Goal: Navigation & Orientation: Find specific page/section

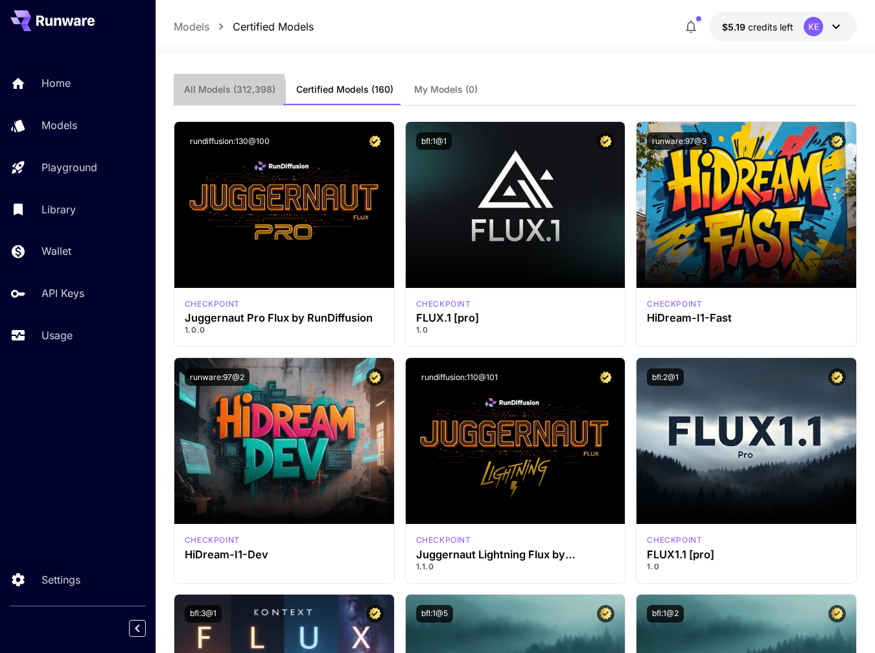
click at [212, 96] on button "All Models (312,398)" at bounding box center [230, 89] width 112 height 31
